Goal: Check status: Check status

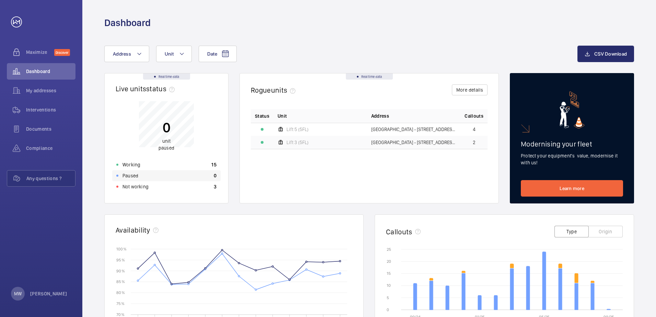
click at [140, 180] on div "Paused 0" at bounding box center [166, 175] width 108 height 11
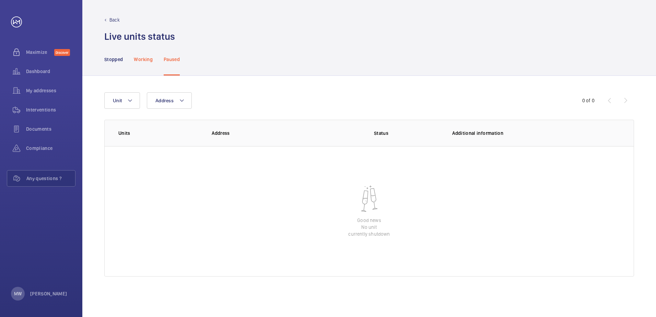
click at [145, 60] on p "Working" at bounding box center [143, 59] width 19 height 7
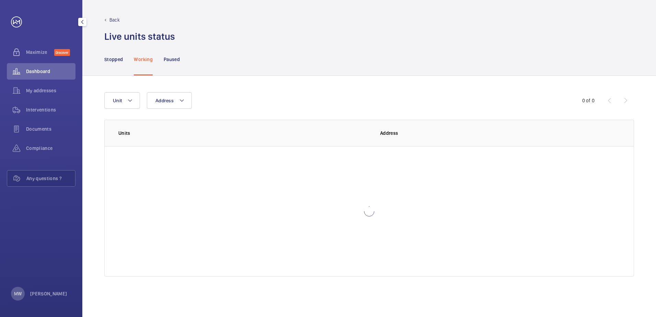
click at [39, 67] on div "Dashboard" at bounding box center [41, 71] width 69 height 16
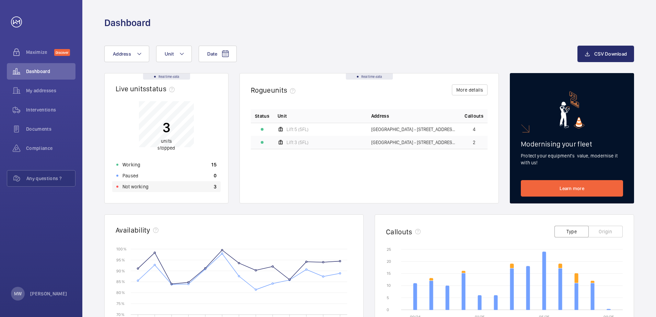
click at [138, 189] on p "Not working" at bounding box center [136, 186] width 26 height 7
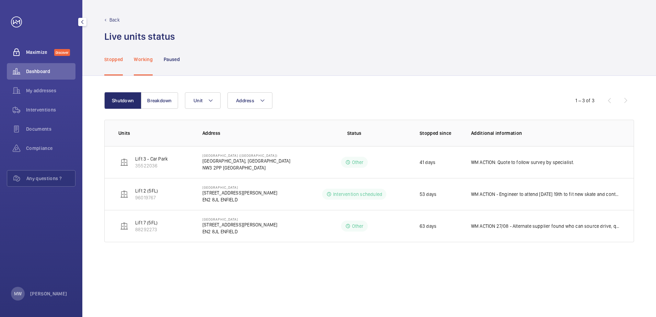
click at [27, 52] on span "Maximize" at bounding box center [40, 52] width 28 height 7
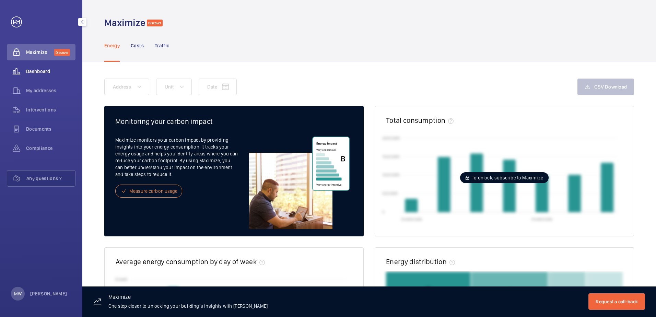
click at [20, 75] on wm-front-icon-button at bounding box center [16, 71] width 19 height 16
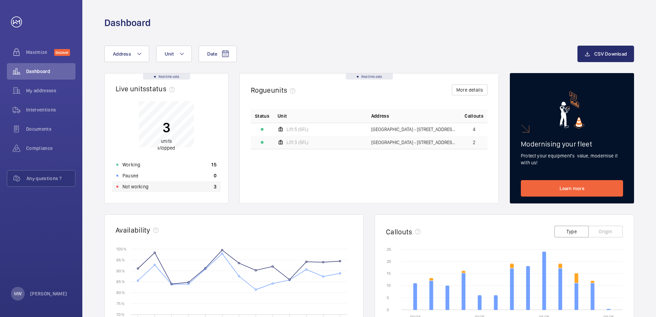
click at [131, 189] on p "Not working" at bounding box center [136, 186] width 26 height 7
